Goal: Communication & Community: Answer question/provide support

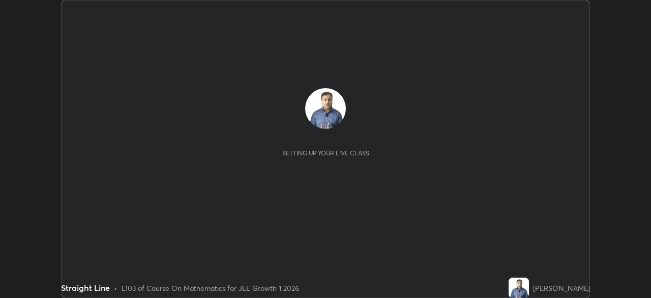
scroll to position [298, 651]
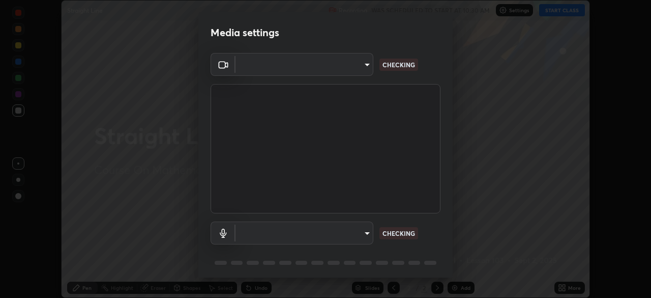
type input "d943c429c6768cc43748b604c9c0ebf3724e607f85506a855244b083f0bc12de"
type input "7f2bd4d232e47406e13868a40d9651d2dfc7d875aa40b9d8b7729e2d22168b6d"
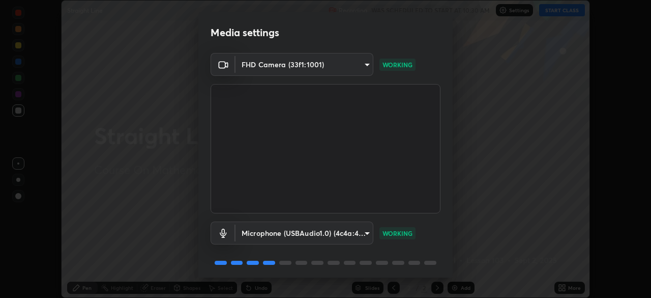
scroll to position [36, 0]
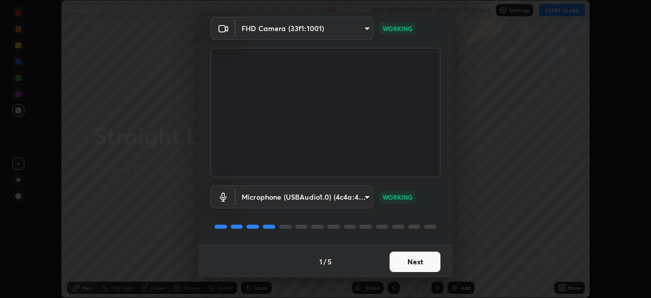
click at [419, 260] on button "Next" at bounding box center [415, 261] width 51 height 20
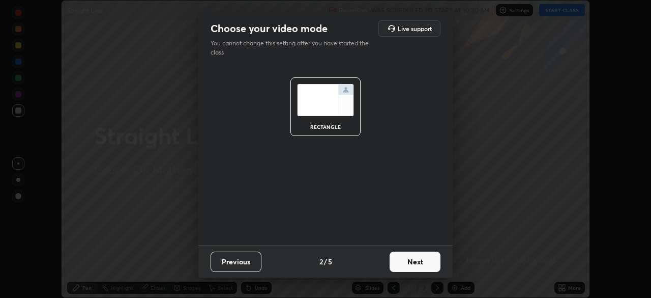
click at [418, 261] on button "Next" at bounding box center [415, 261] width 51 height 20
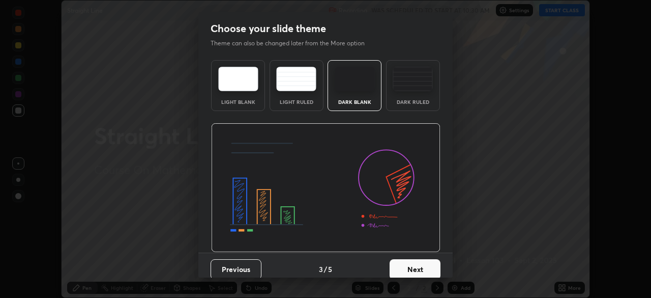
click at [415, 261] on button "Next" at bounding box center [415, 269] width 51 height 20
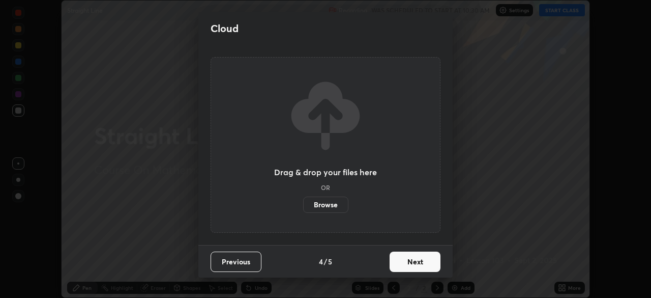
click at [420, 264] on button "Next" at bounding box center [415, 261] width 51 height 20
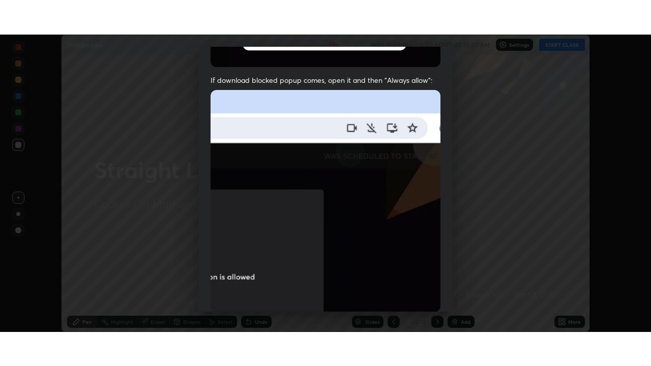
scroll to position [244, 0]
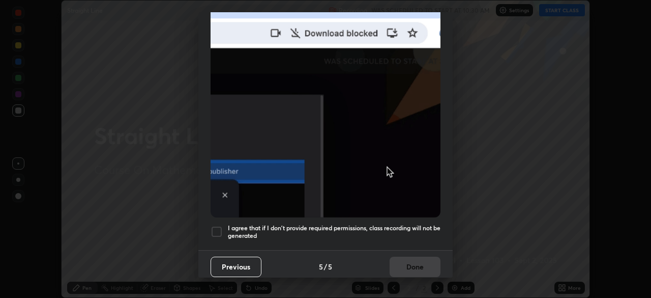
click at [215, 226] on div at bounding box center [217, 231] width 12 height 12
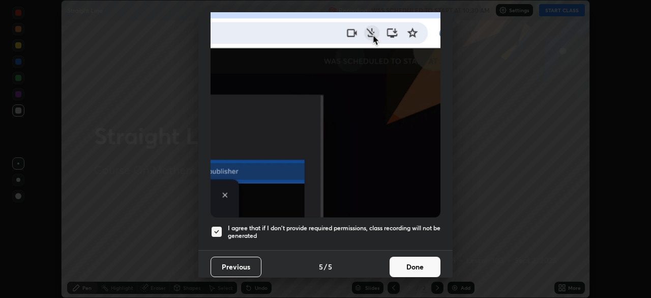
click at [401, 261] on button "Done" at bounding box center [415, 266] width 51 height 20
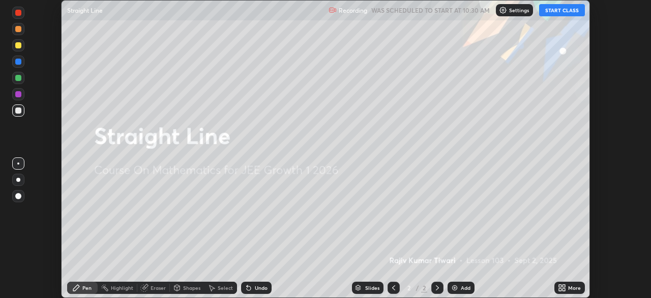
click at [565, 13] on button "START CLASS" at bounding box center [562, 10] width 46 height 12
click at [564, 285] on icon at bounding box center [564, 285] width 3 height 3
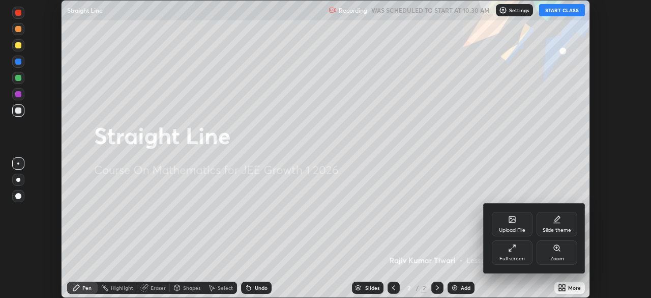
click at [509, 252] on div "Full screen" at bounding box center [512, 252] width 41 height 24
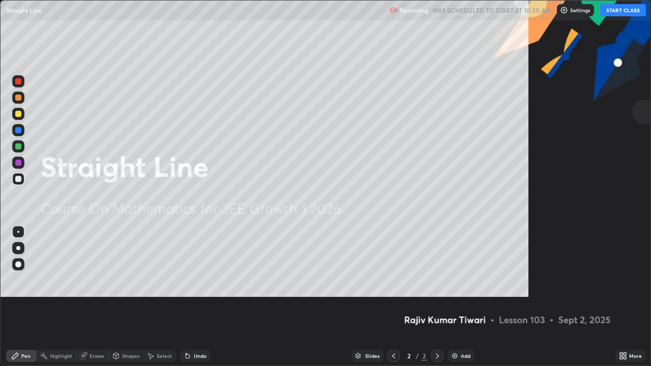
scroll to position [366, 651]
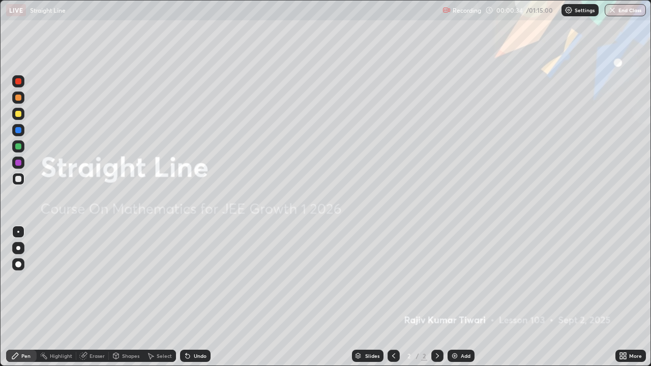
click at [462, 297] on div "Add" at bounding box center [466, 356] width 10 height 5
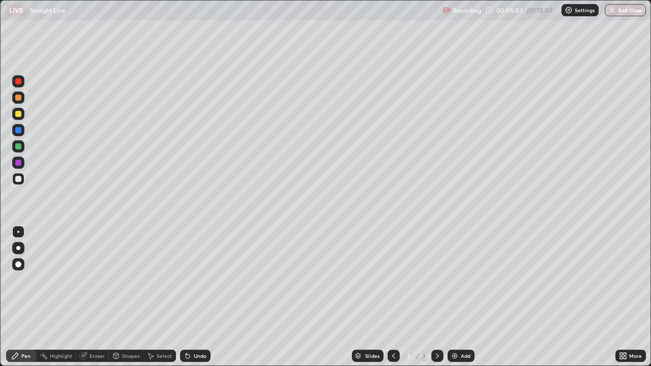
click at [462, 297] on div "Add" at bounding box center [466, 356] width 10 height 5
click at [468, 297] on div "Add" at bounding box center [461, 356] width 27 height 12
click at [22, 116] on div at bounding box center [18, 114] width 12 height 12
click at [22, 179] on div at bounding box center [18, 179] width 12 height 12
click at [459, 297] on div "Add" at bounding box center [461, 356] width 27 height 12
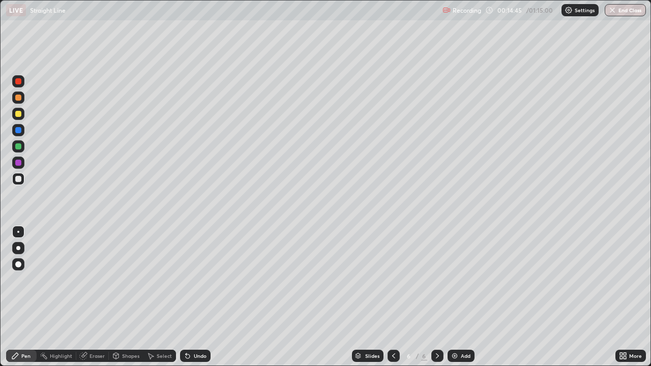
click at [20, 120] on div at bounding box center [18, 114] width 12 height 12
click at [22, 181] on div at bounding box center [18, 179] width 12 height 12
click at [16, 98] on div at bounding box center [18, 98] width 6 height 6
click at [393, 297] on div at bounding box center [394, 356] width 12 height 12
click at [434, 297] on icon at bounding box center [437, 356] width 8 height 8
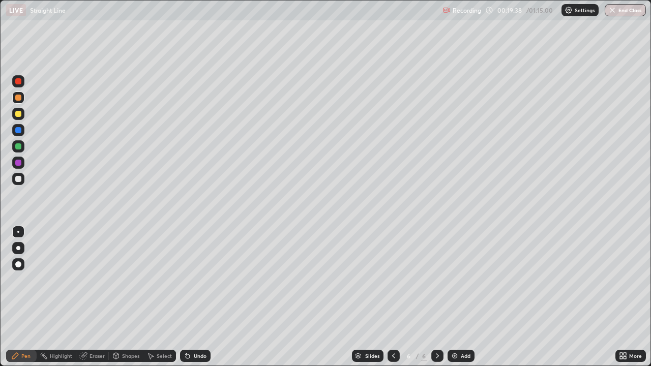
click at [461, 297] on div "Add" at bounding box center [466, 356] width 10 height 5
click at [381, 297] on div "Slides" at bounding box center [368, 356] width 32 height 12
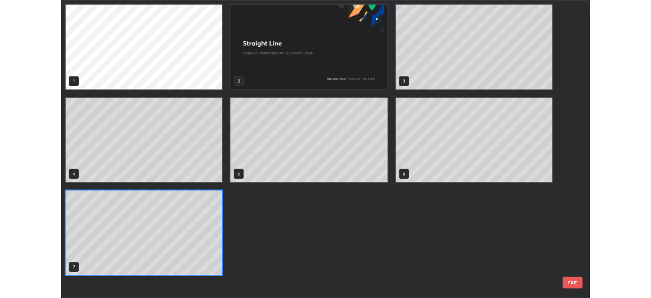
scroll to position [362, 645]
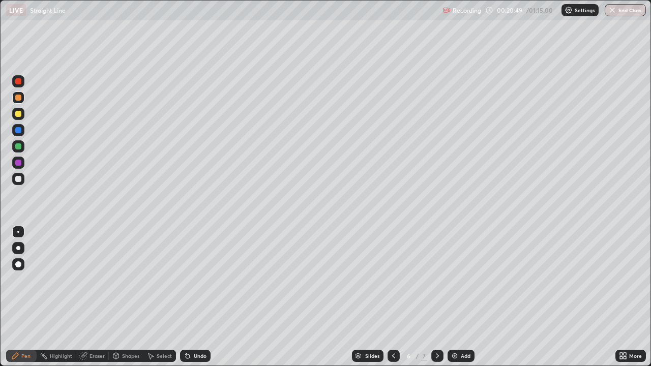
click at [436, 297] on icon at bounding box center [437, 356] width 8 height 8
click at [24, 178] on div at bounding box center [18, 179] width 12 height 12
click at [458, 297] on img at bounding box center [455, 356] width 8 height 8
click at [125, 297] on div "Shapes" at bounding box center [130, 356] width 17 height 5
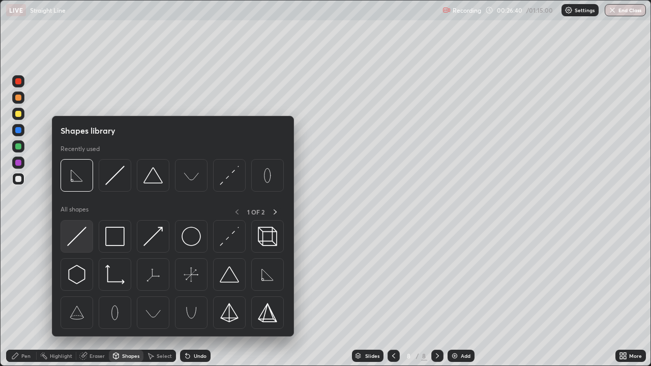
click at [75, 238] on img at bounding box center [76, 236] width 19 height 19
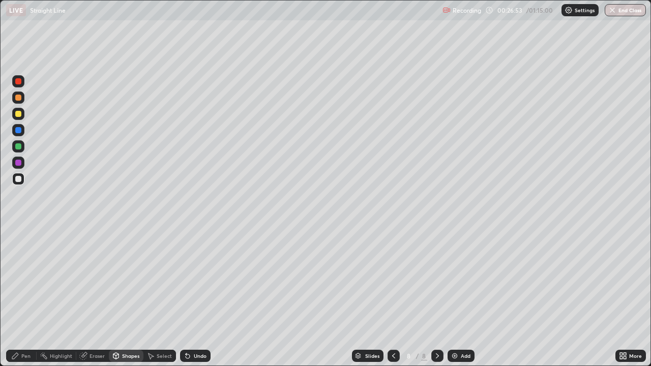
click at [191, 297] on div "Undo" at bounding box center [195, 356] width 31 height 12
click at [17, 129] on div at bounding box center [18, 130] width 6 height 6
click at [19, 179] on div at bounding box center [18, 179] width 6 height 6
click at [193, 297] on div "Undo" at bounding box center [195, 356] width 31 height 12
click at [24, 297] on div "Pen" at bounding box center [25, 356] width 9 height 5
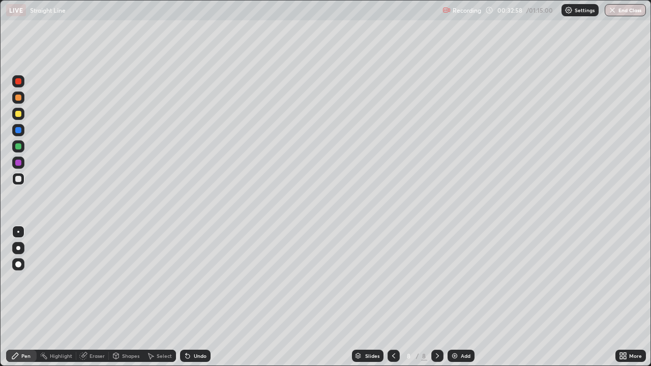
click at [19, 116] on div at bounding box center [18, 114] width 6 height 6
click at [458, 297] on div "Add" at bounding box center [461, 356] width 27 height 12
click at [20, 180] on div at bounding box center [18, 179] width 6 height 6
click at [437, 297] on icon at bounding box center [437, 356] width 8 height 8
click at [458, 297] on div "Add" at bounding box center [461, 356] width 27 height 12
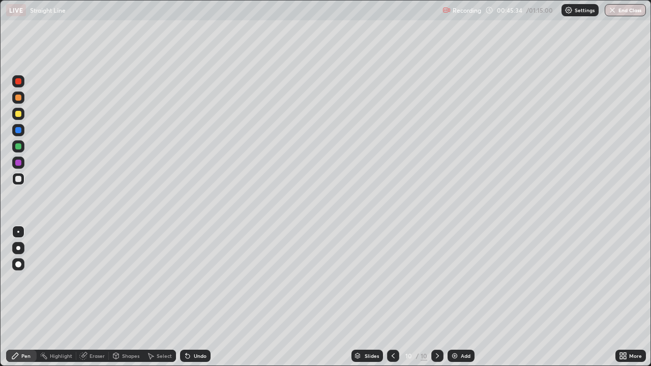
click at [19, 113] on div at bounding box center [18, 114] width 6 height 6
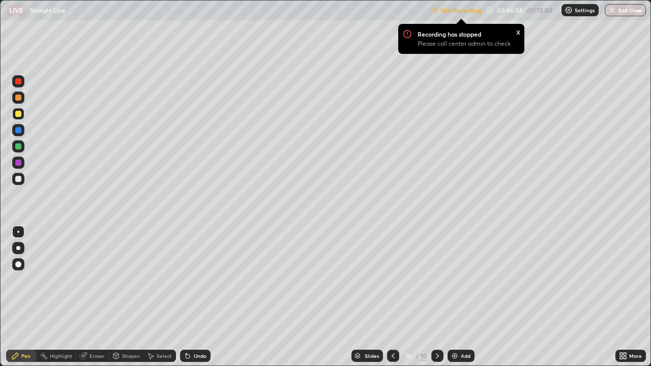
click at [574, 12] on div "Settings" at bounding box center [580, 10] width 37 height 12
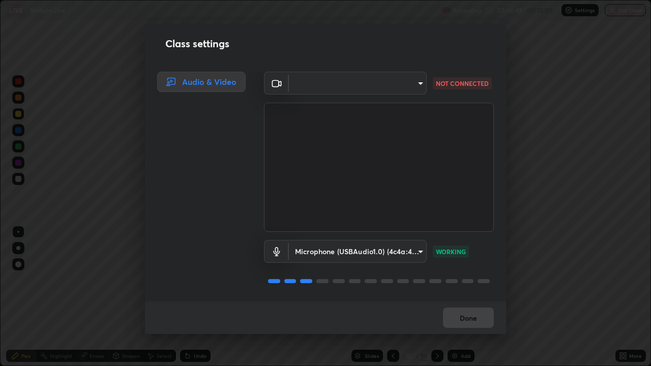
click at [414, 83] on body "Erase all LIVE Straight Line Recording 00:46:49 / 01:15:00 Settings End Class S…" at bounding box center [325, 183] width 651 height 366
click at [388, 86] on div at bounding box center [325, 183] width 651 height 366
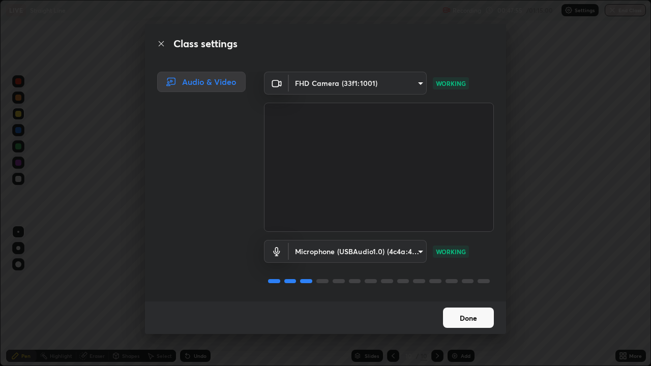
click at [460, 297] on button "Done" at bounding box center [468, 318] width 51 height 20
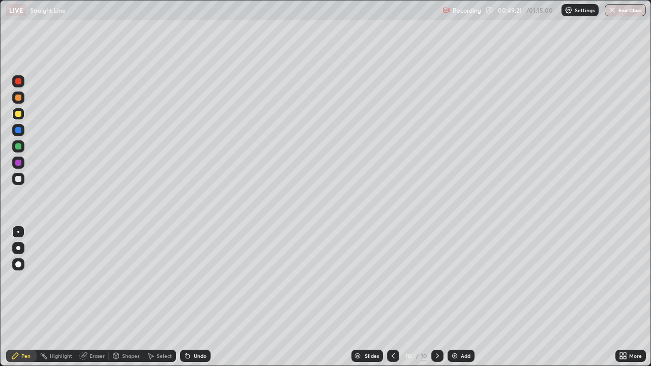
click at [17, 181] on div at bounding box center [18, 179] width 6 height 6
click at [461, 297] on div "Add" at bounding box center [466, 356] width 10 height 5
click at [17, 114] on div at bounding box center [18, 114] width 6 height 6
click at [21, 180] on div at bounding box center [18, 179] width 6 height 6
click at [463, 297] on div "Add" at bounding box center [466, 356] width 10 height 5
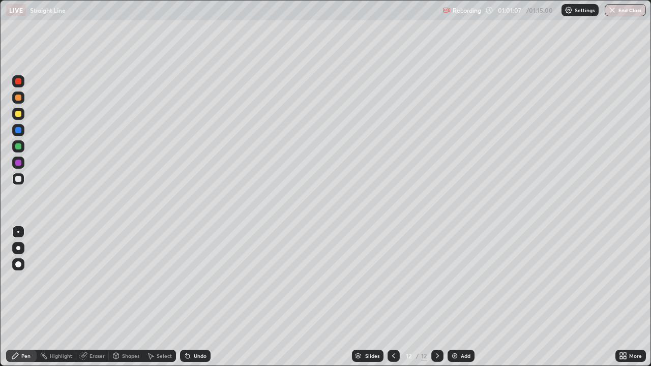
click at [18, 115] on div at bounding box center [18, 114] width 6 height 6
click at [23, 181] on div at bounding box center [18, 179] width 12 height 12
click at [124, 297] on div "Shapes" at bounding box center [126, 356] width 35 height 12
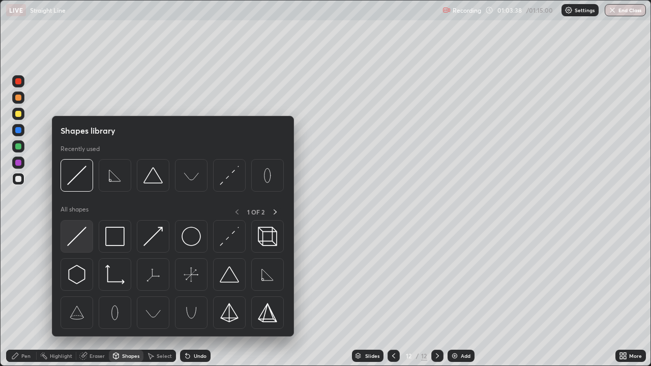
click at [75, 242] on img at bounding box center [76, 236] width 19 height 19
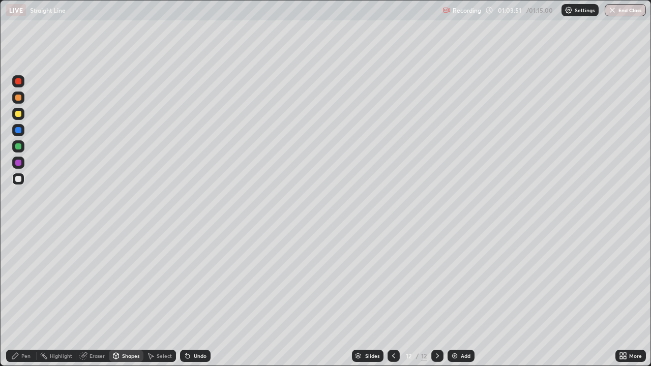
click at [23, 297] on div "Pen" at bounding box center [25, 356] width 9 height 5
click at [117, 297] on icon at bounding box center [116, 356] width 6 height 6
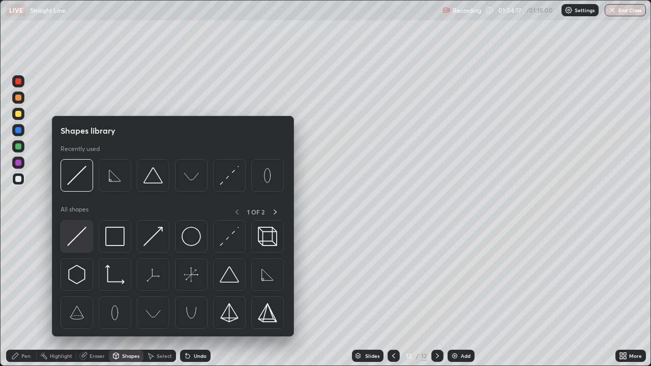
click at [74, 242] on img at bounding box center [76, 236] width 19 height 19
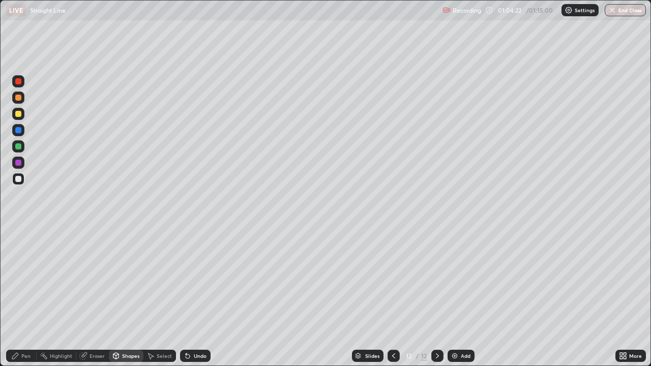
click at [22, 130] on div at bounding box center [18, 130] width 12 height 12
click at [86, 297] on icon at bounding box center [84, 355] width 6 height 5
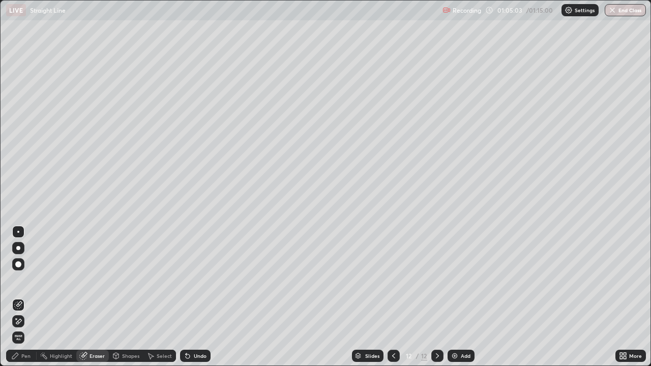
click at [121, 297] on div "Shapes" at bounding box center [126, 356] width 35 height 12
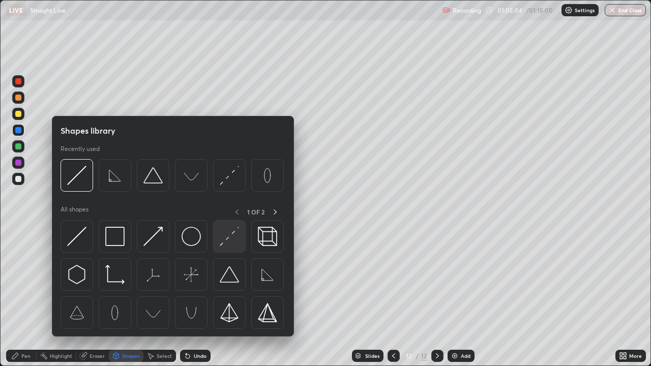
click at [222, 241] on img at bounding box center [229, 236] width 19 height 19
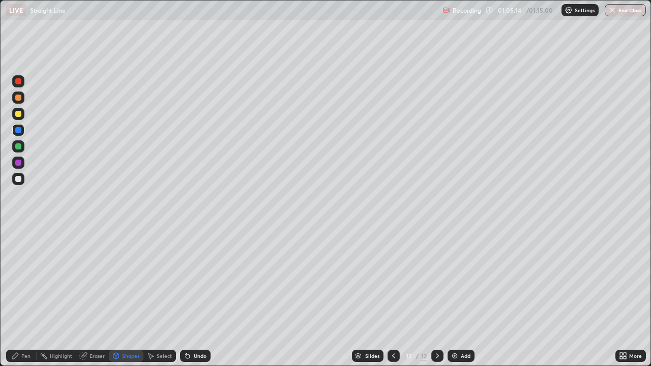
click at [24, 297] on div "Pen" at bounding box center [25, 356] width 9 height 5
click at [19, 179] on div at bounding box center [18, 179] width 6 height 6
click at [461, 297] on div "Add" at bounding box center [466, 356] width 10 height 5
click at [19, 113] on div at bounding box center [18, 114] width 6 height 6
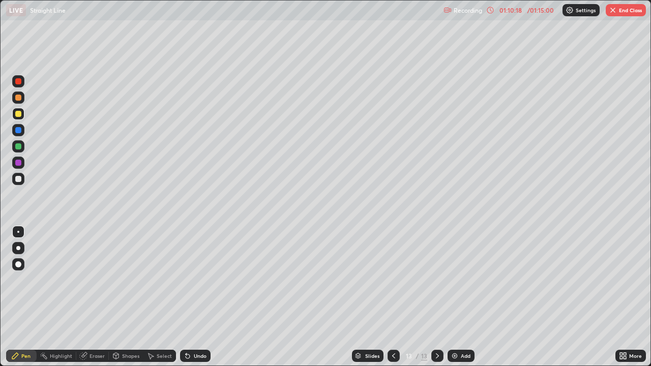
click at [18, 98] on div at bounding box center [18, 98] width 6 height 6
click at [87, 297] on div "Eraser" at bounding box center [92, 356] width 33 height 12
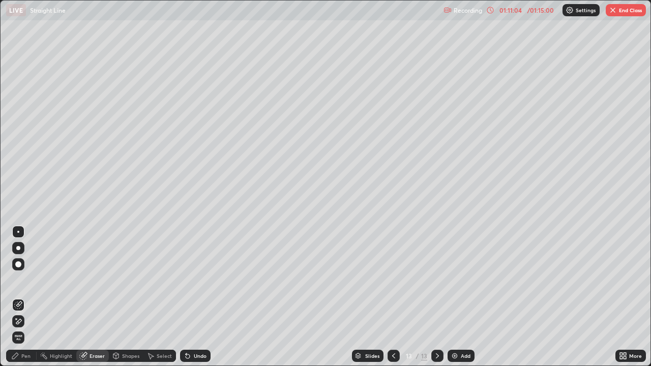
click at [30, 297] on div "Pen" at bounding box center [25, 356] width 9 height 5
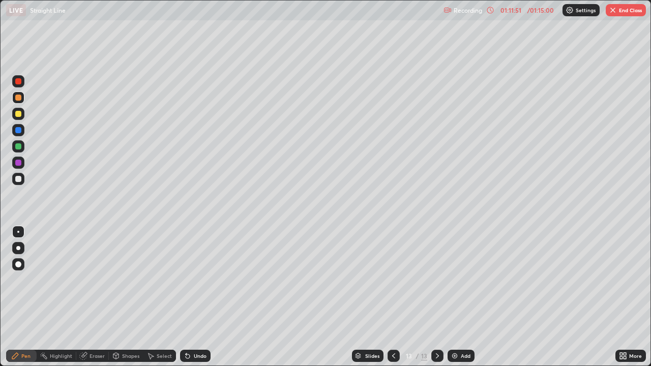
click at [21, 181] on div at bounding box center [18, 179] width 12 height 12
click at [458, 297] on div "Add" at bounding box center [461, 356] width 27 height 12
click at [21, 116] on div at bounding box center [18, 114] width 12 height 12
click at [525, 12] on div "/ 01:15:00" at bounding box center [541, 10] width 32 height 6
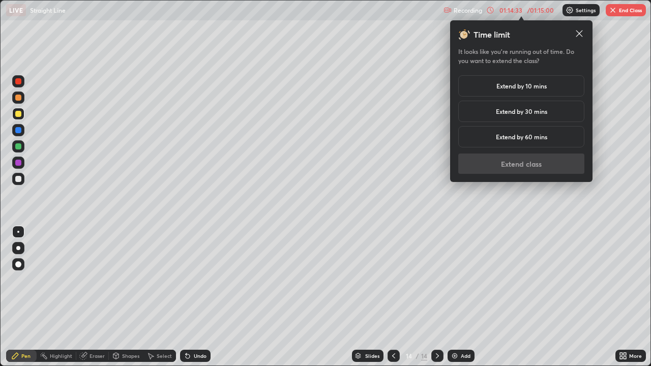
click at [530, 79] on div "Extend by 10 mins" at bounding box center [521, 85] width 126 height 21
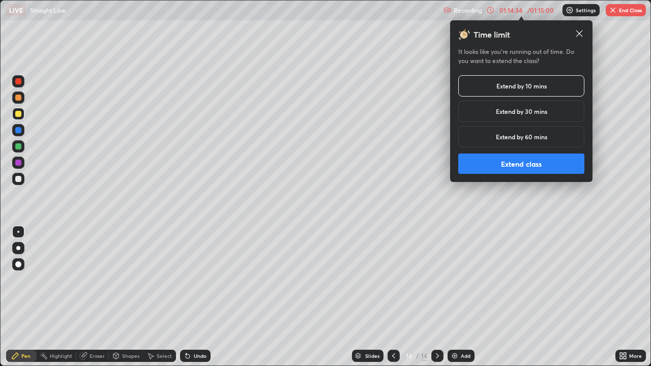
click at [528, 165] on button "Extend class" at bounding box center [521, 164] width 126 height 20
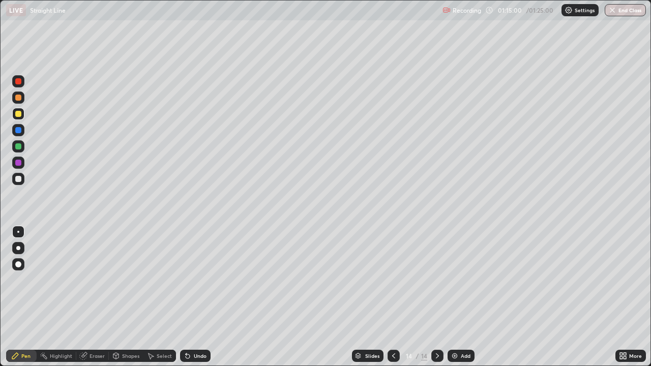
click at [22, 180] on div at bounding box center [18, 179] width 12 height 12
click at [627, 13] on button "End Class" at bounding box center [625, 10] width 41 height 12
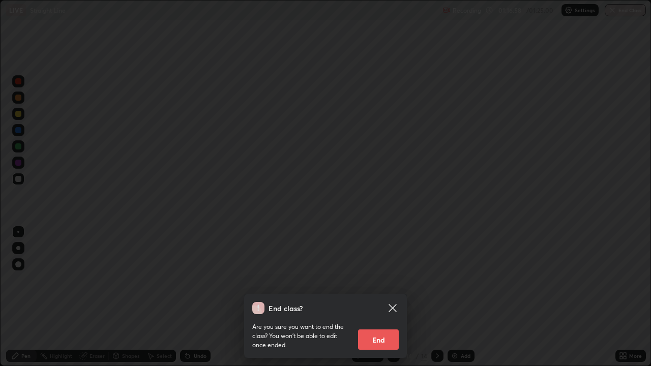
click at [384, 297] on button "End" at bounding box center [378, 340] width 41 height 20
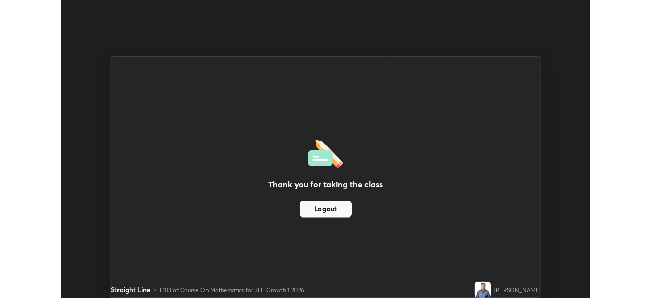
scroll to position [50573, 50220]
